Goal: Register for event/course

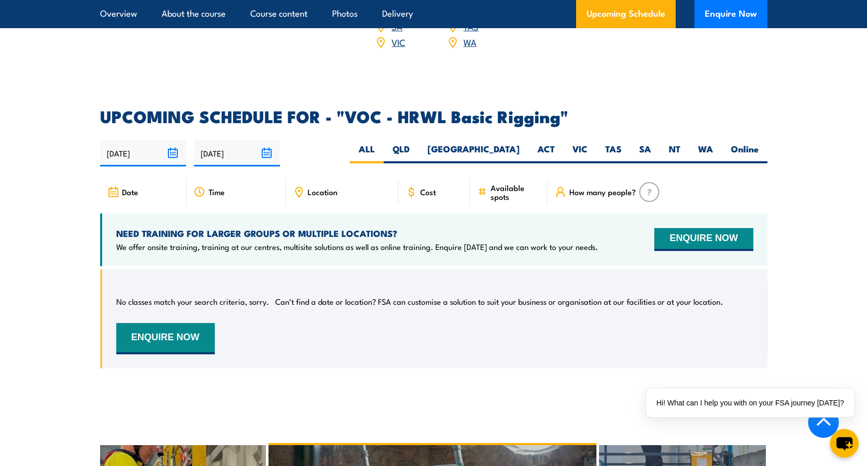
scroll to position [1408, 0]
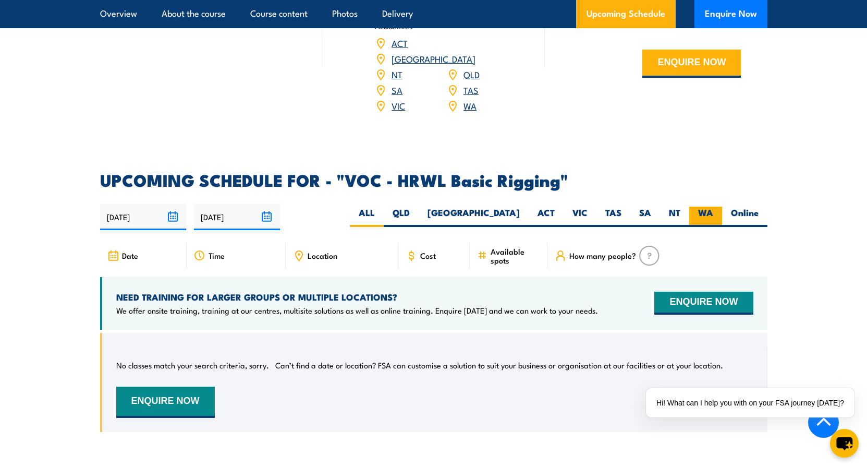
click at [694, 206] on label "WA" at bounding box center [705, 216] width 33 height 20
click at [713, 206] on input "WA" at bounding box center [716, 209] width 7 height 7
radio input "true"
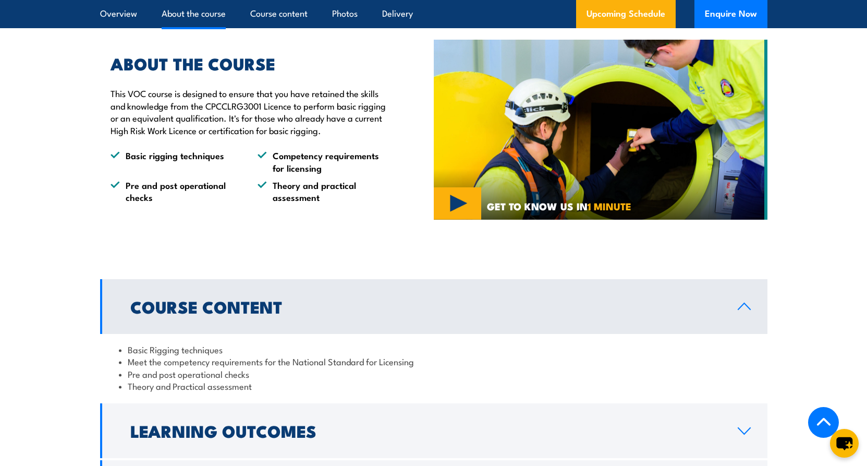
scroll to position [741, 0]
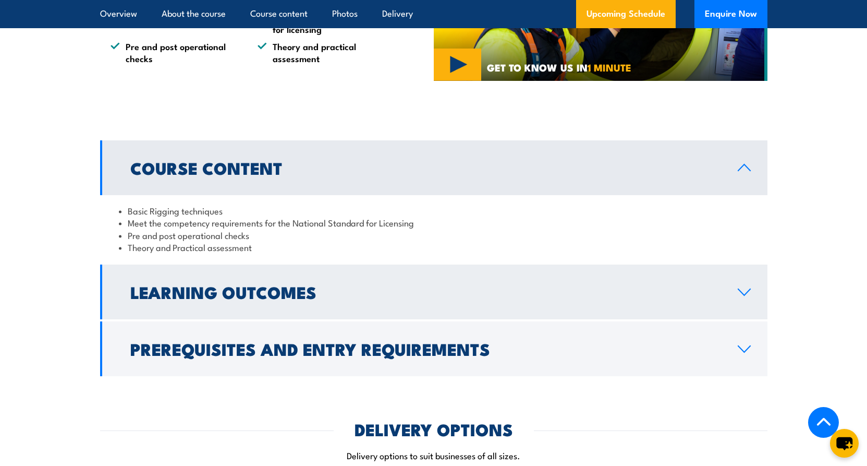
click at [736, 293] on link "Learning Outcomes" at bounding box center [433, 291] width 667 height 55
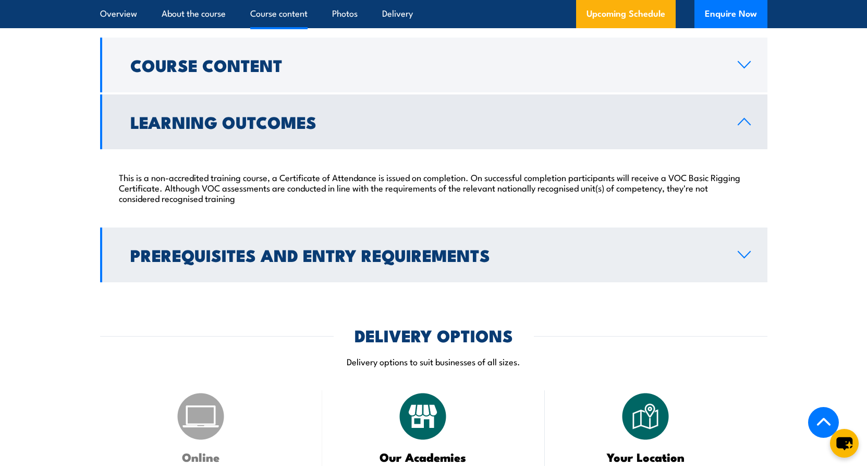
scroll to position [845, 0]
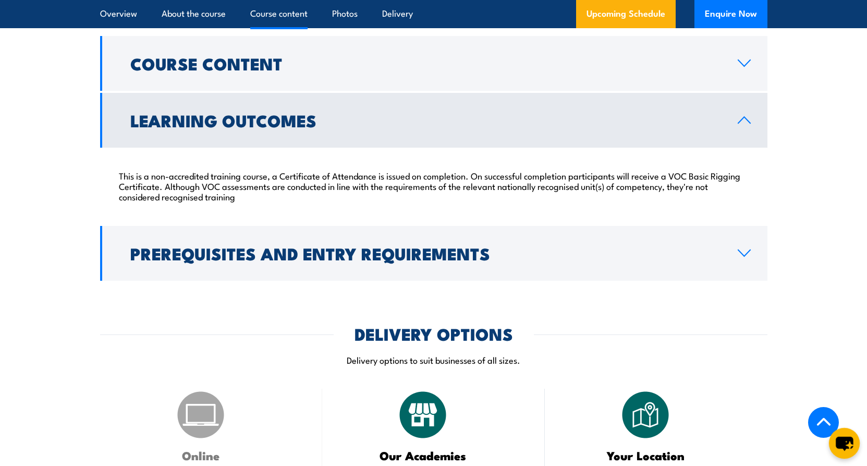
click at [848, 443] on icon "chat-button" at bounding box center [844, 443] width 17 height 14
